Goal: Check status: Check status

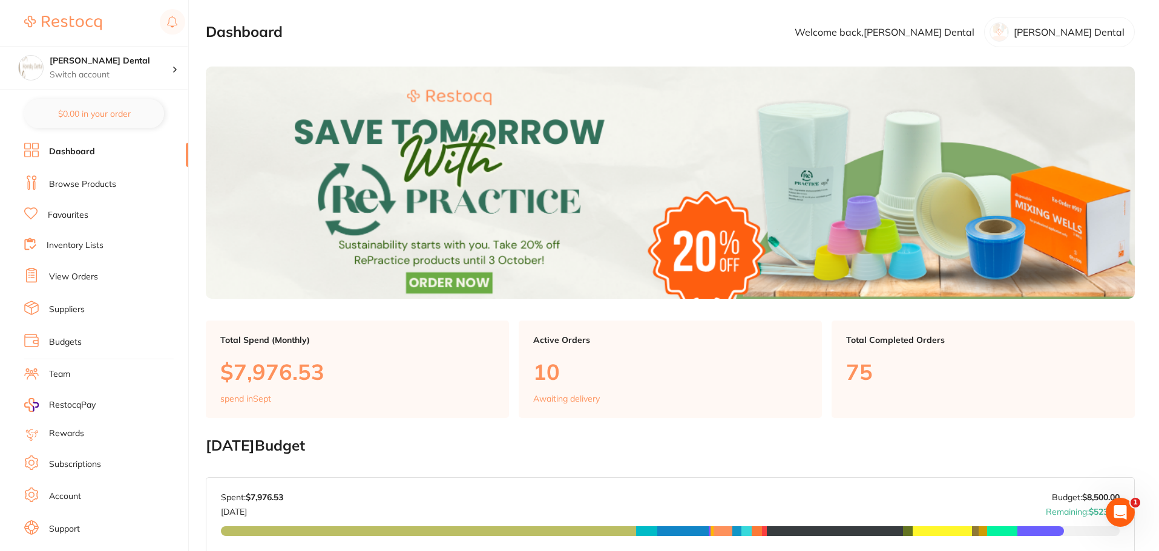
click at [73, 272] on link "View Orders" at bounding box center [73, 277] width 49 height 12
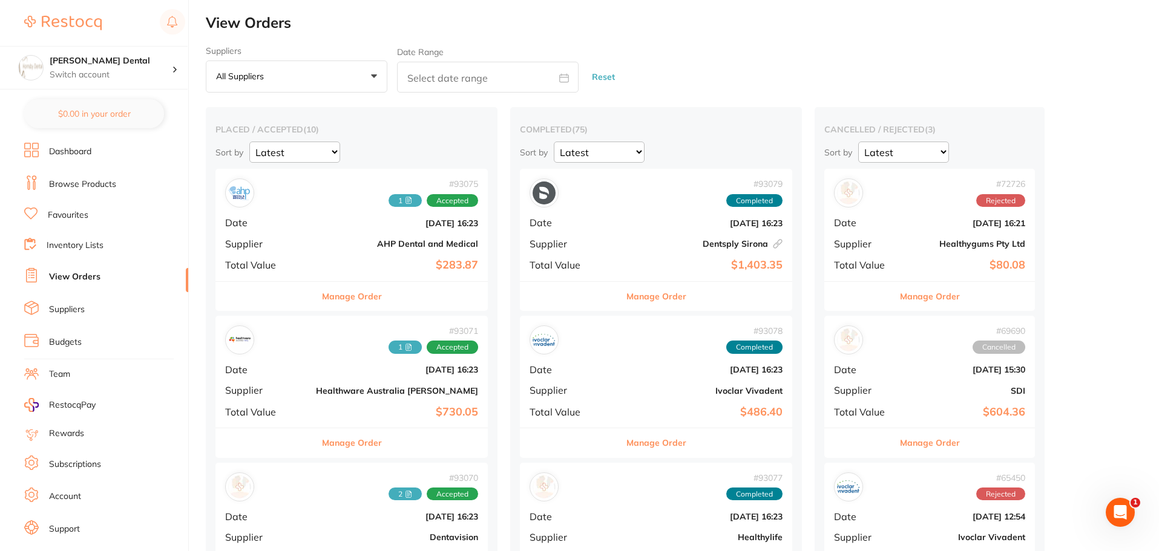
click at [322, 297] on button "Manage Order" at bounding box center [352, 296] width 60 height 29
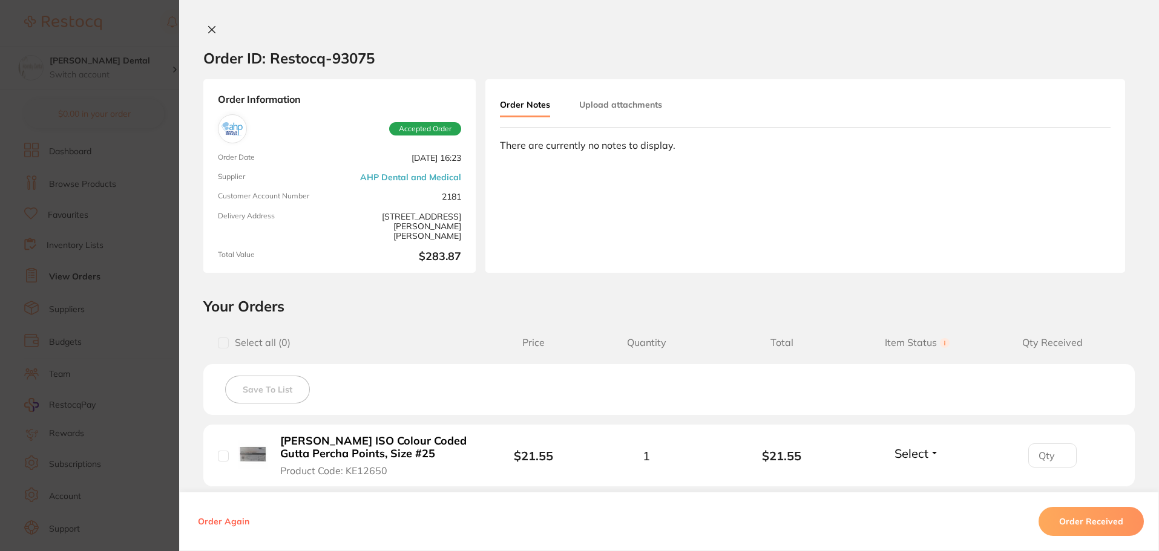
click at [619, 101] on button "Upload attachments" at bounding box center [620, 105] width 83 height 22
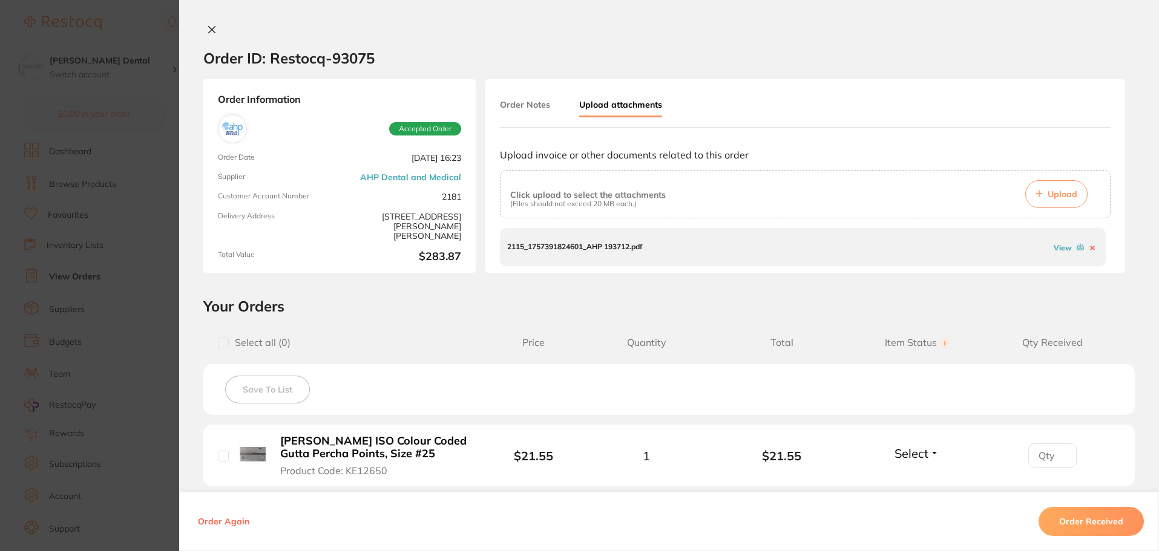
click at [1058, 253] on div "View" at bounding box center [1074, 246] width 47 height 11
click at [1060, 248] on link "View" at bounding box center [1063, 247] width 18 height 9
click at [207, 27] on icon at bounding box center [212, 30] width 10 height 10
